Goal: Transaction & Acquisition: Download file/media

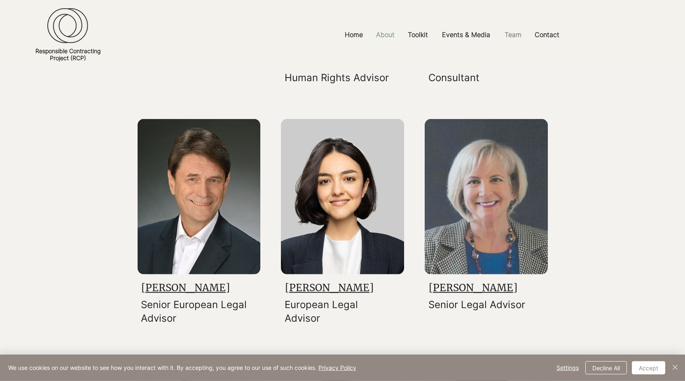
scroll to position [294, 0]
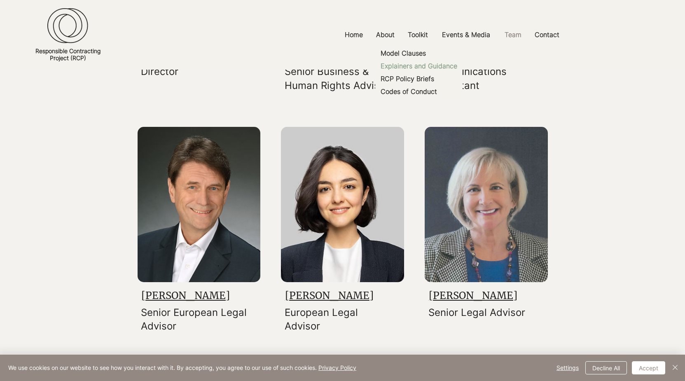
click at [408, 68] on p "Explainers and Guidance" at bounding box center [418, 66] width 83 height 13
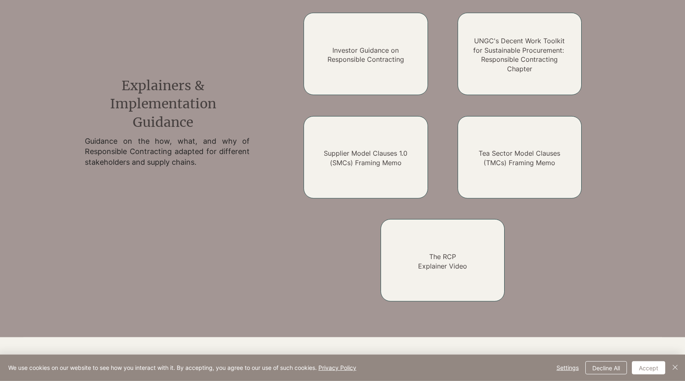
scroll to position [656, 0]
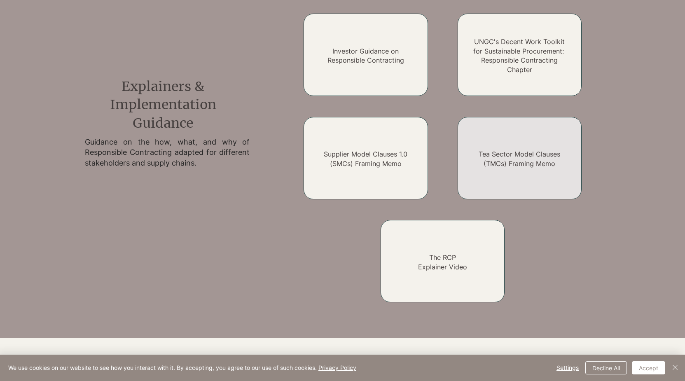
click at [488, 166] on h2 "Tea Sector Model Clauses (TMCs) Framing Memo" at bounding box center [519, 159] width 99 height 19
click at [482, 159] on link "Tea Sector Model Clauses (TMCs) Framing Memo" at bounding box center [520, 158] width 82 height 17
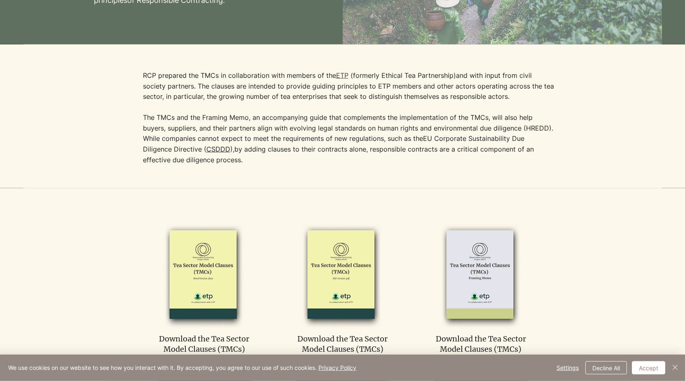
scroll to position [168, 0]
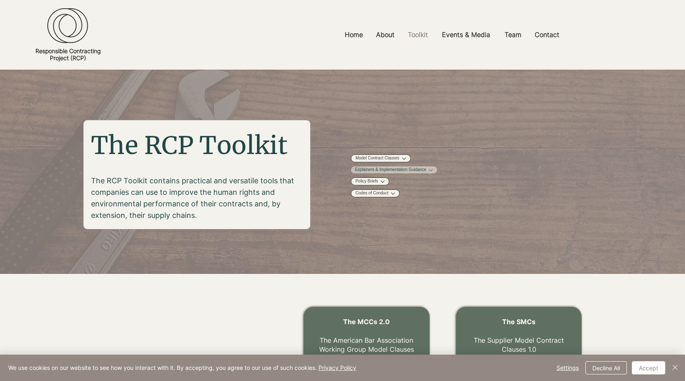
click at [433, 172] on button "More Explainers & Implementation Guidance pages" at bounding box center [431, 170] width 4 height 4
click at [384, 216] on button "More Policy Briefs pages" at bounding box center [382, 214] width 4 height 4
click at [453, 235] on span "Forced Labor Ban Brief" at bounding box center [431, 232] width 42 height 6
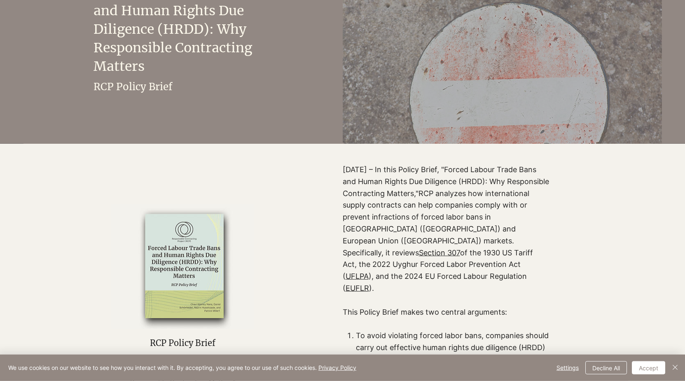
scroll to position [168, 0]
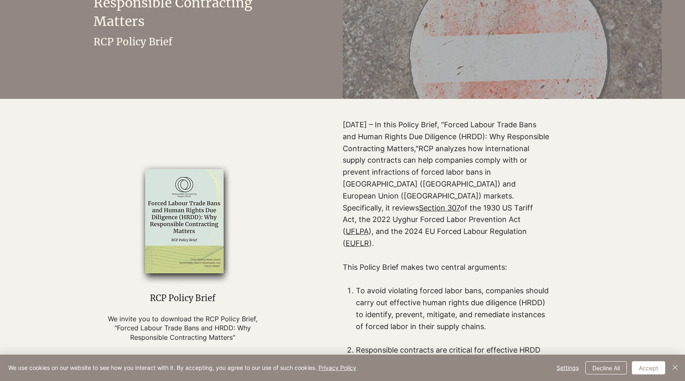
click at [179, 246] on img at bounding box center [182, 221] width 157 height 125
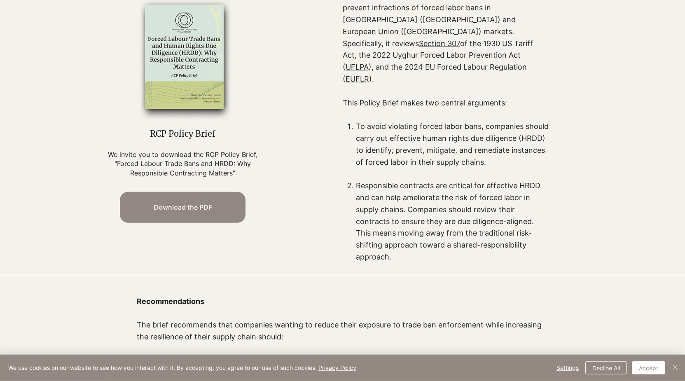
scroll to position [336, 0]
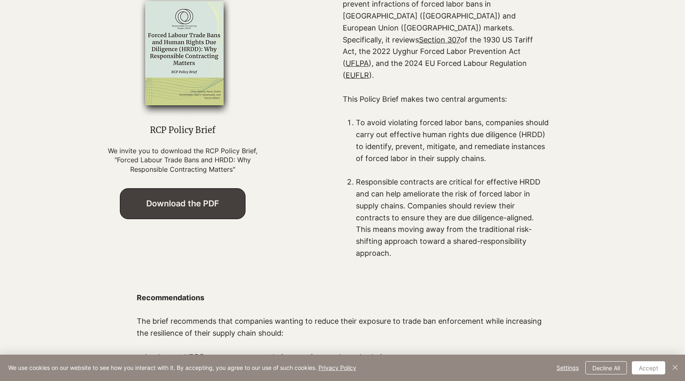
click at [186, 201] on span "Download the PDF" at bounding box center [182, 204] width 125 height 30
